Goal: Task Accomplishment & Management: Use online tool/utility

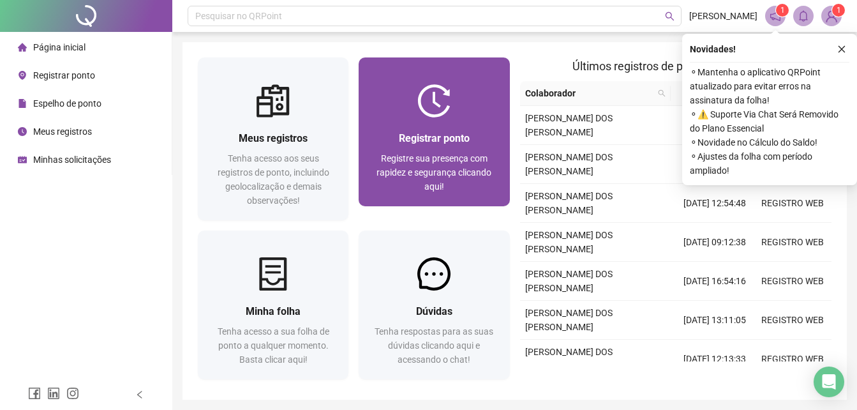
click at [424, 114] on img at bounding box center [434, 100] width 33 height 33
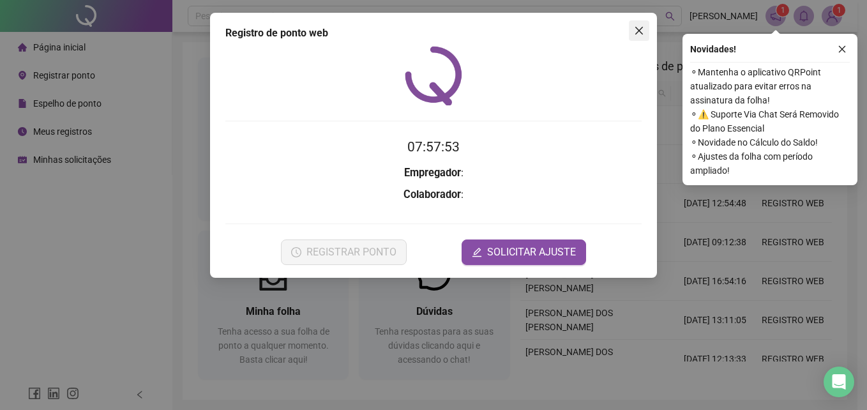
click at [640, 29] on icon "close" at bounding box center [639, 31] width 8 height 8
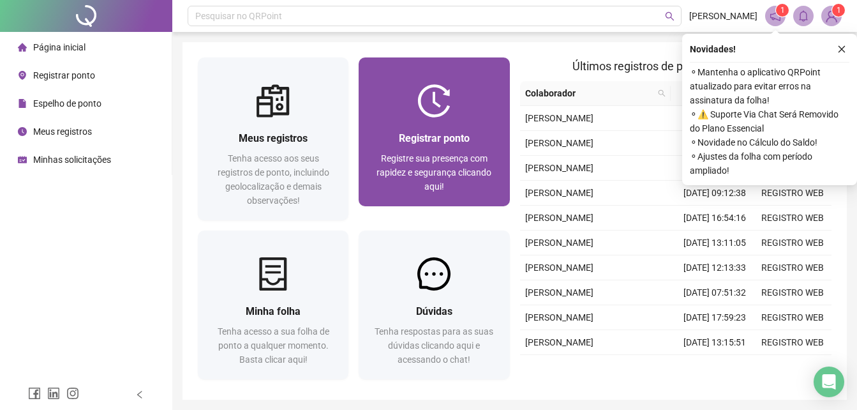
click at [456, 132] on span "Registrar ponto" at bounding box center [434, 138] width 71 height 12
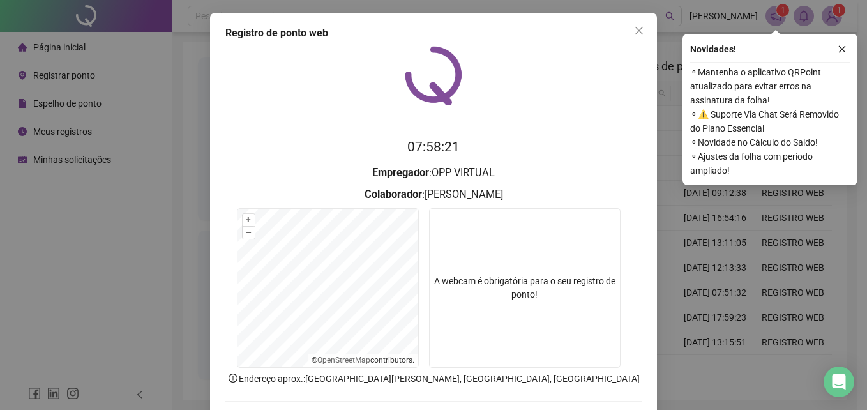
scroll to position [61, 0]
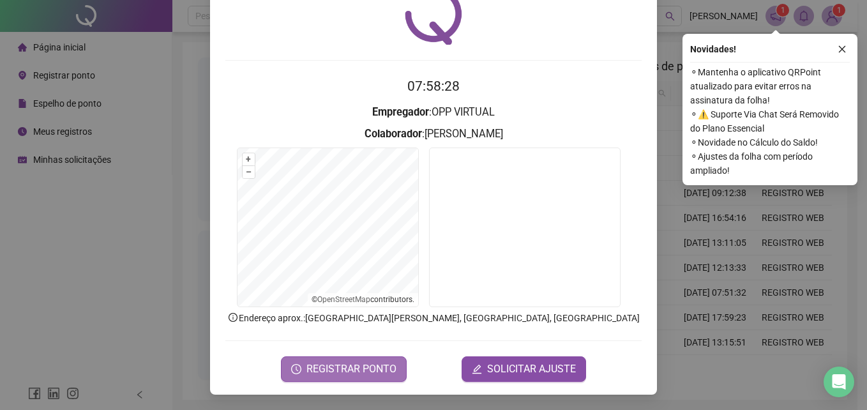
click at [355, 372] on span "REGISTRAR PONTO" at bounding box center [351, 368] width 90 height 15
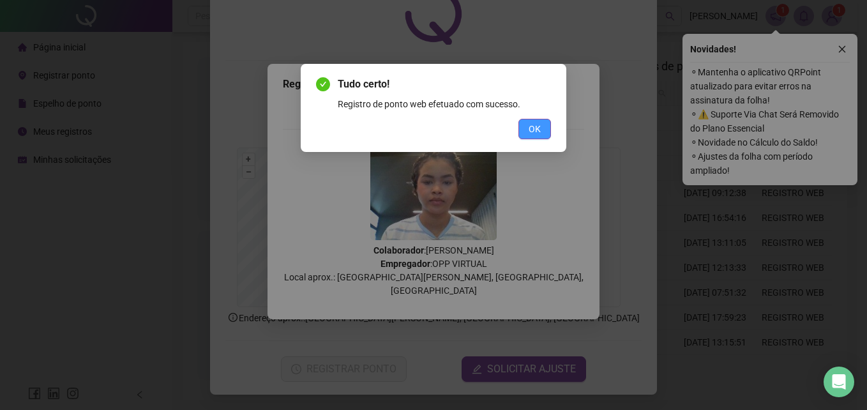
click at [531, 130] on span "OK" at bounding box center [535, 129] width 12 height 14
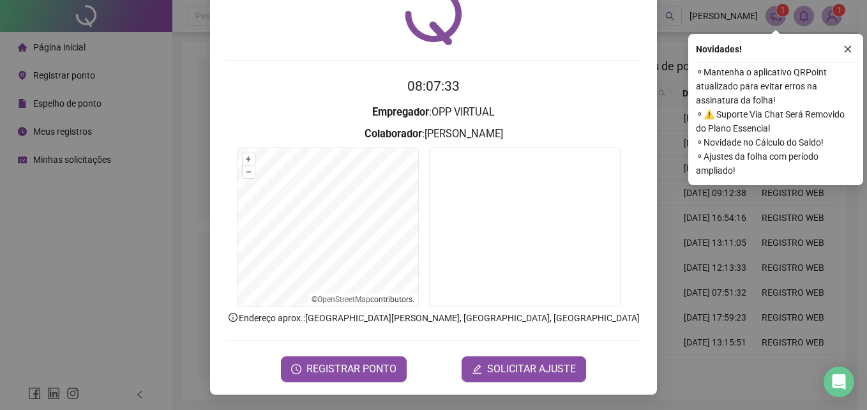
click at [497, 20] on div at bounding box center [433, 14] width 416 height 59
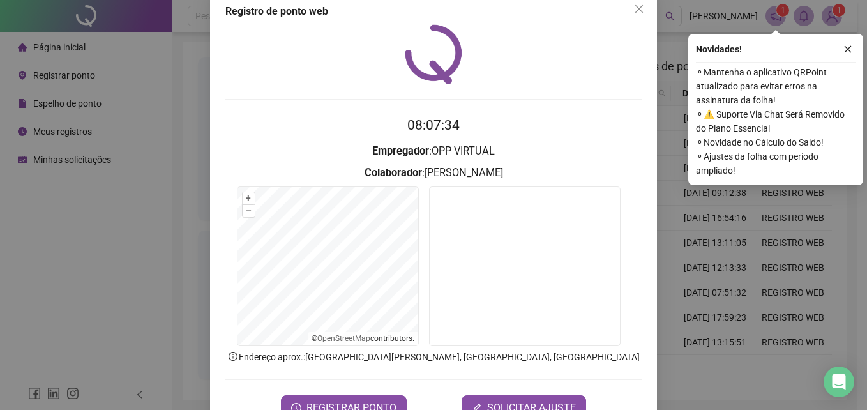
scroll to position [0, 0]
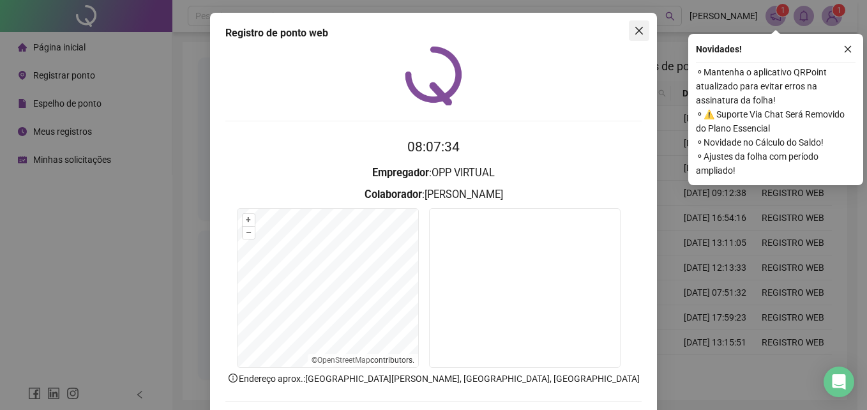
click at [636, 27] on icon "close" at bounding box center [639, 31] width 10 height 10
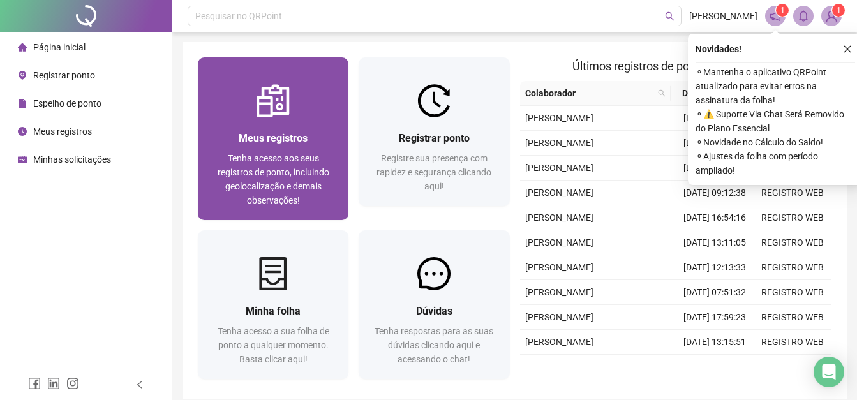
click at [270, 123] on div "Meus registros Tenha acesso aos seus registros de ponto, incluindo geolocalizaç…" at bounding box center [273, 168] width 151 height 103
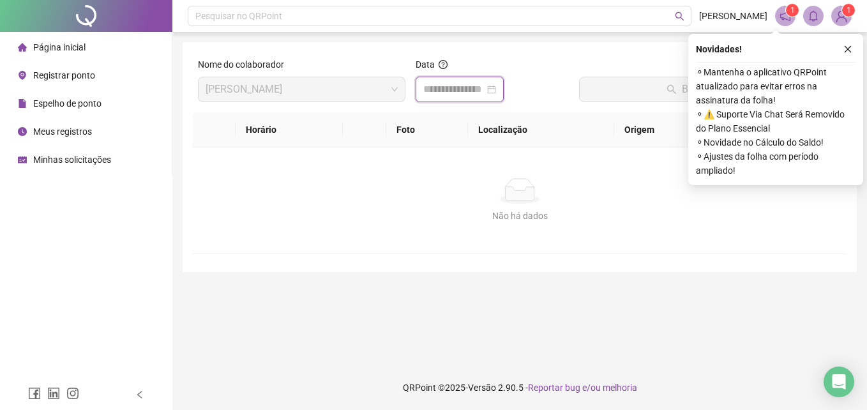
click at [464, 87] on input at bounding box center [453, 89] width 61 height 15
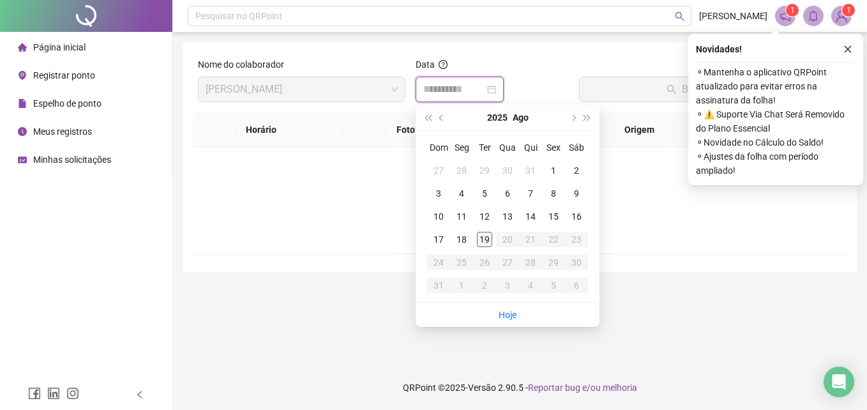
type input "**********"
click at [485, 240] on div "19" at bounding box center [484, 239] width 15 height 15
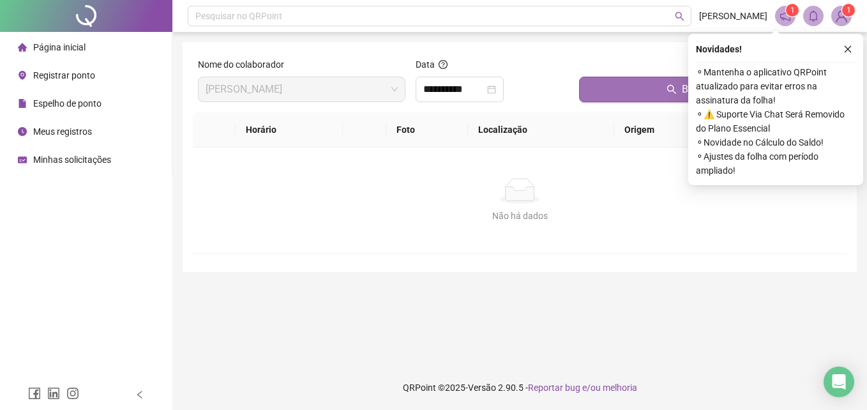
click at [611, 87] on button "Buscar registros" at bounding box center [710, 90] width 262 height 26
